Goal: Obtain resource: Obtain resource

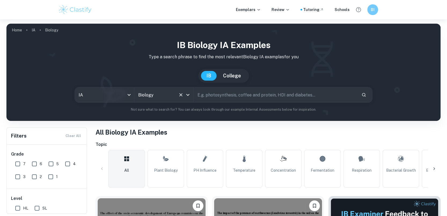
click at [142, 95] on input "Biology" at bounding box center [156, 95] width 39 height 10
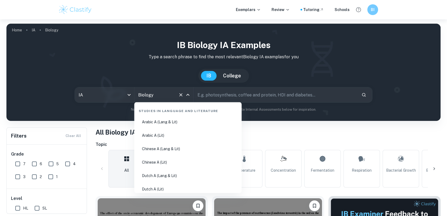
scroll to position [774, 0]
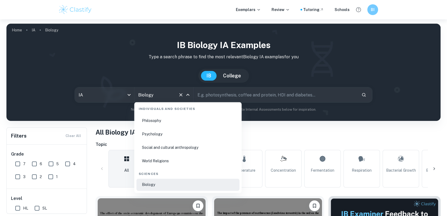
click at [183, 93] on icon "Clear" at bounding box center [180, 94] width 5 height 5
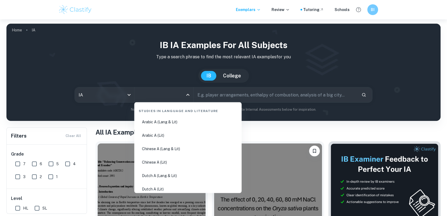
click at [176, 93] on input "All Subjects" at bounding box center [160, 95] width 46 height 10
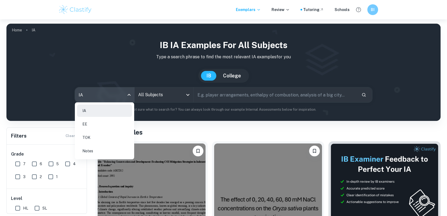
click at [99, 92] on body "We value your privacy We use cookies to enhance your browsing experience, serve…" at bounding box center [223, 127] width 447 height 216
click at [88, 137] on li "TOK" at bounding box center [104, 137] width 55 height 12
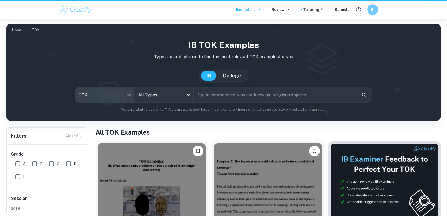
type input "tok"
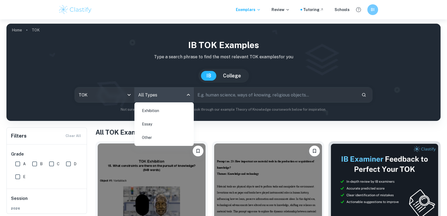
click at [161, 92] on body "We value your privacy We use cookies to enhance your browsing experience, serve…" at bounding box center [223, 127] width 447 height 216
click at [154, 112] on li "Exhibition" at bounding box center [164, 110] width 55 height 12
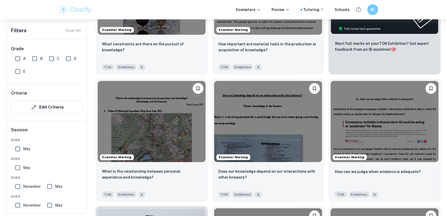
scroll to position [238, 0]
click at [154, 112] on img at bounding box center [152, 121] width 108 height 81
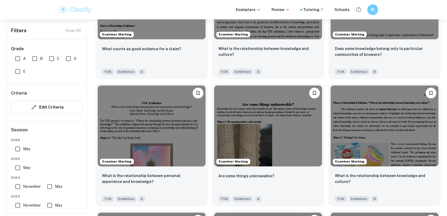
scroll to position [617, 0]
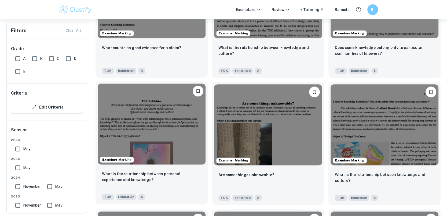
click at [139, 129] on img at bounding box center [152, 124] width 108 height 81
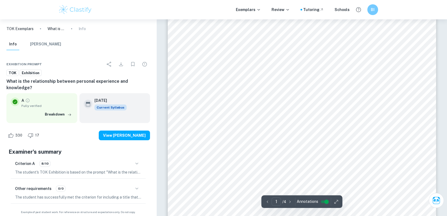
scroll to position [17, 0]
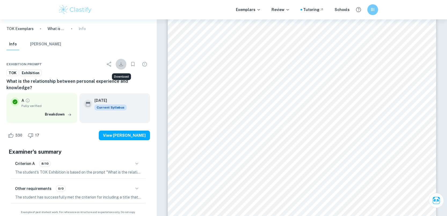
click at [120, 63] on icon "Download" at bounding box center [121, 64] width 6 height 6
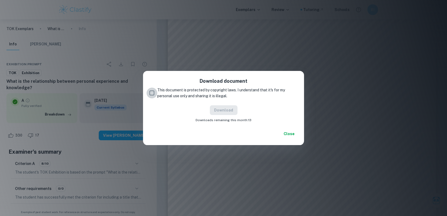
click at [153, 92] on input "This document is protected by copyright laws. I understand that it's for my per…" at bounding box center [152, 93] width 11 height 11
checkbox input "true"
click at [225, 110] on button "Download" at bounding box center [224, 110] width 28 height 10
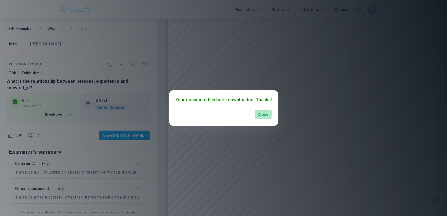
click at [260, 115] on button "Close" at bounding box center [263, 115] width 17 height 10
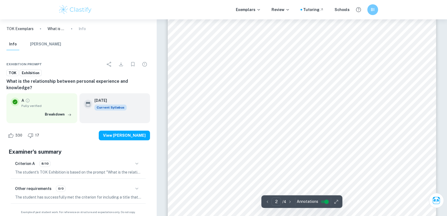
scroll to position [546, 0]
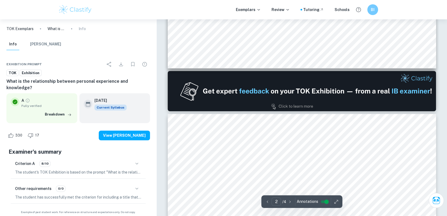
type input "1"
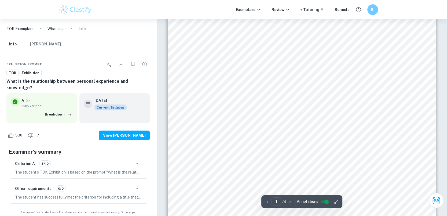
scroll to position [0, 0]
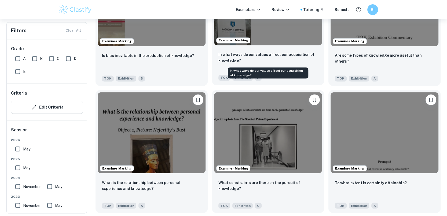
scroll to position [867, 0]
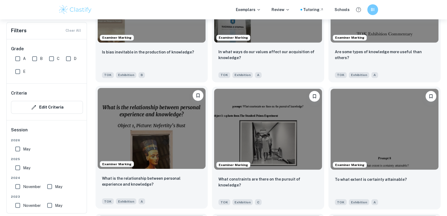
click at [182, 126] on img at bounding box center [152, 128] width 108 height 81
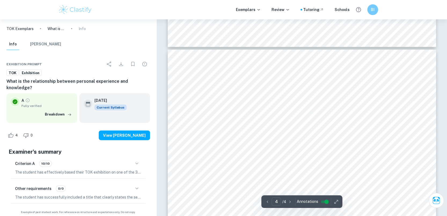
scroll to position [1166, 0]
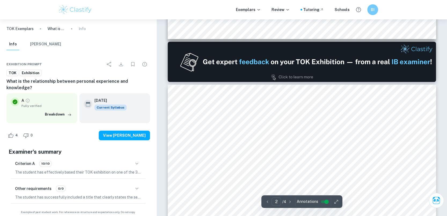
type input "1"
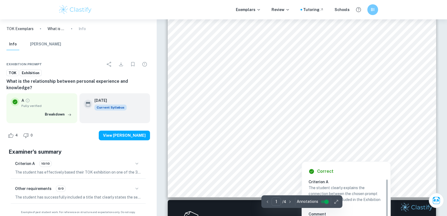
scroll to position [0, 0]
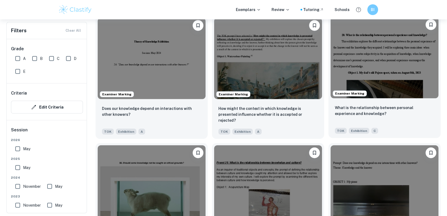
scroll to position [1277, 0]
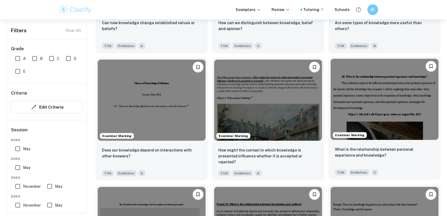
click at [379, 103] on img at bounding box center [385, 99] width 108 height 81
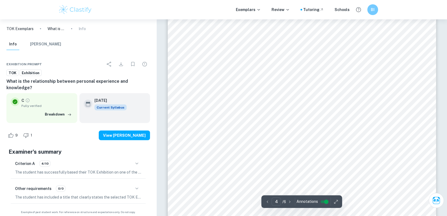
scroll to position [1346, 0]
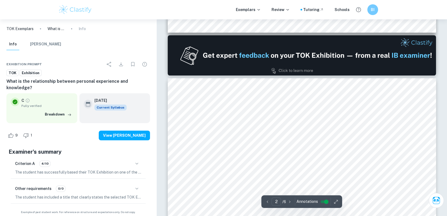
type input "1"
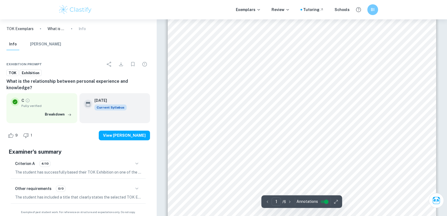
scroll to position [119, 0]
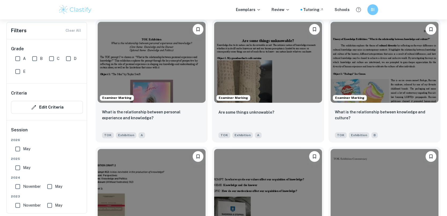
scroll to position [679, 0]
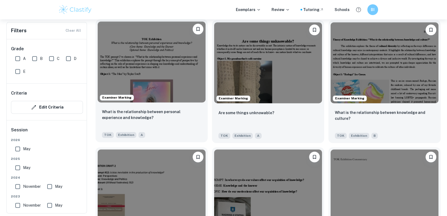
click at [197, 77] on img at bounding box center [152, 61] width 108 height 81
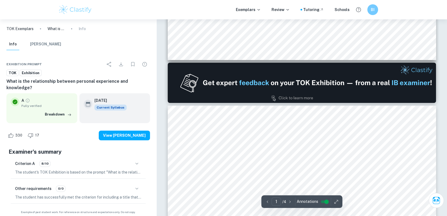
type input "2"
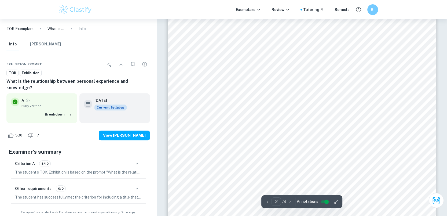
scroll to position [534, 0]
click at [301, 132] on span "school shooting and tries to navigate her life after experiencing such a trauma…" at bounding box center [296, 132] width 194 height 5
